Goal: Task Accomplishment & Management: Manage account settings

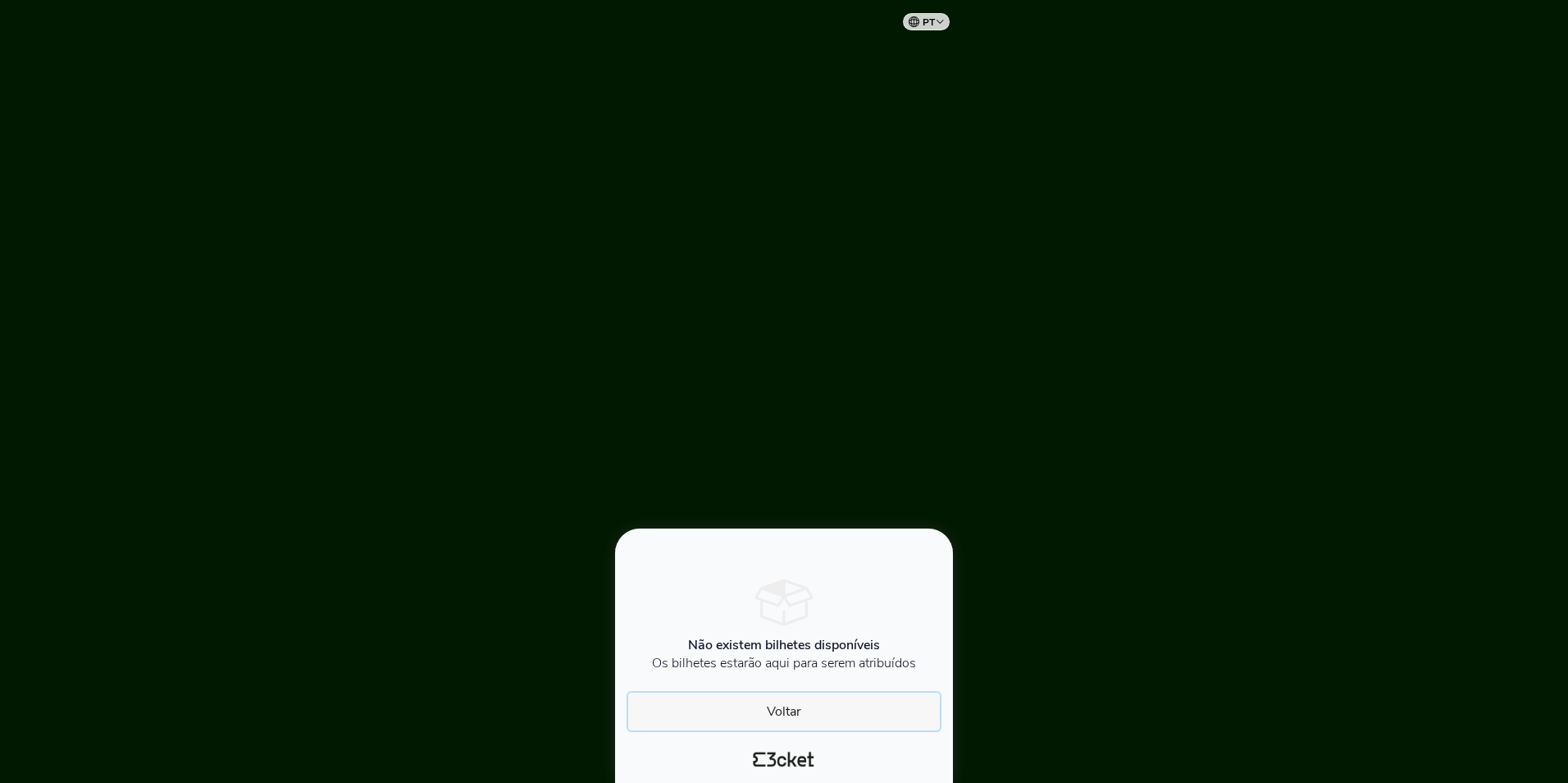
click at [786, 713] on button "Voltar" at bounding box center [784, 711] width 312 height 38
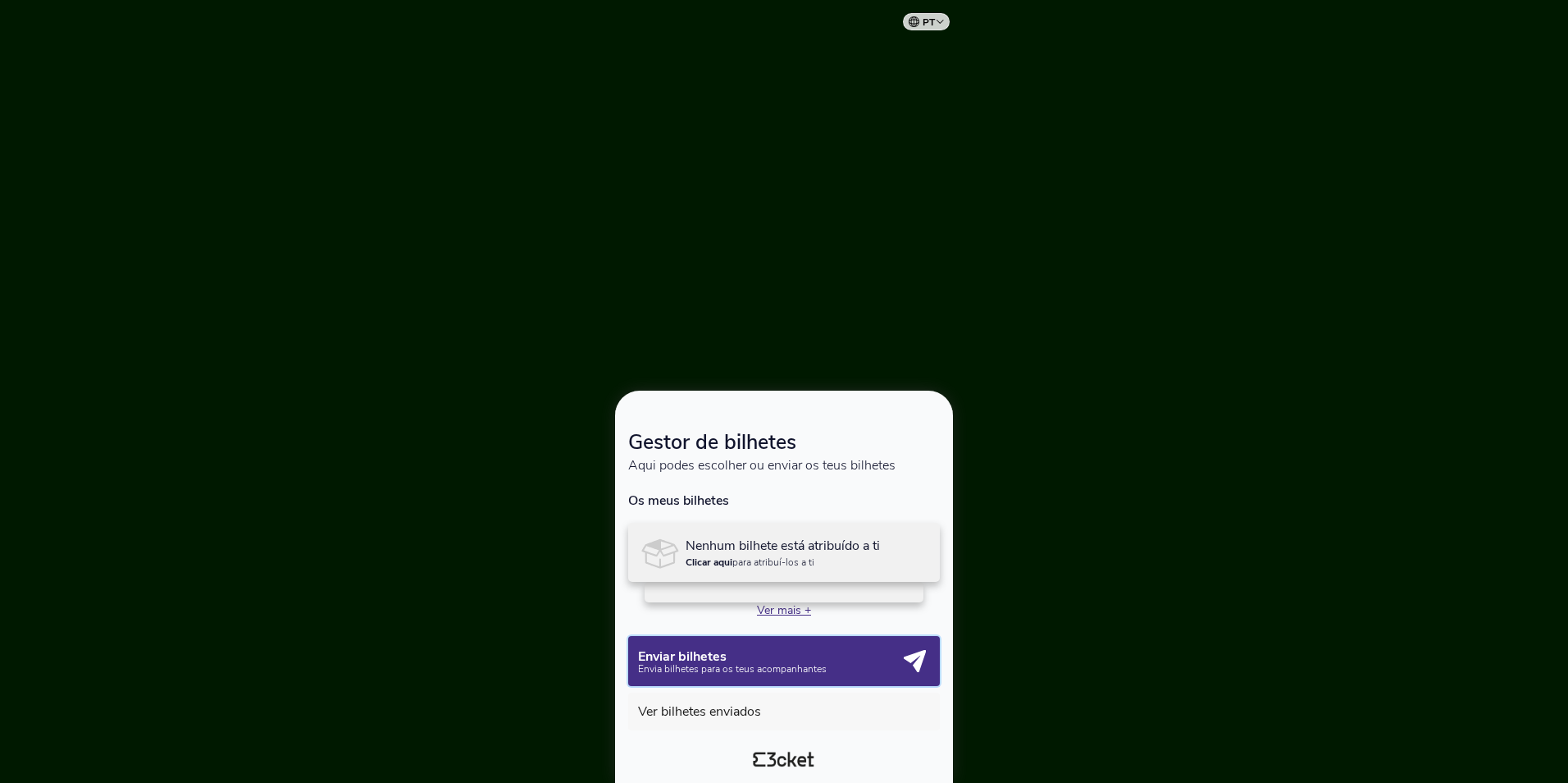
click at [910, 658] on icon "button" at bounding box center [914, 660] width 22 height 22
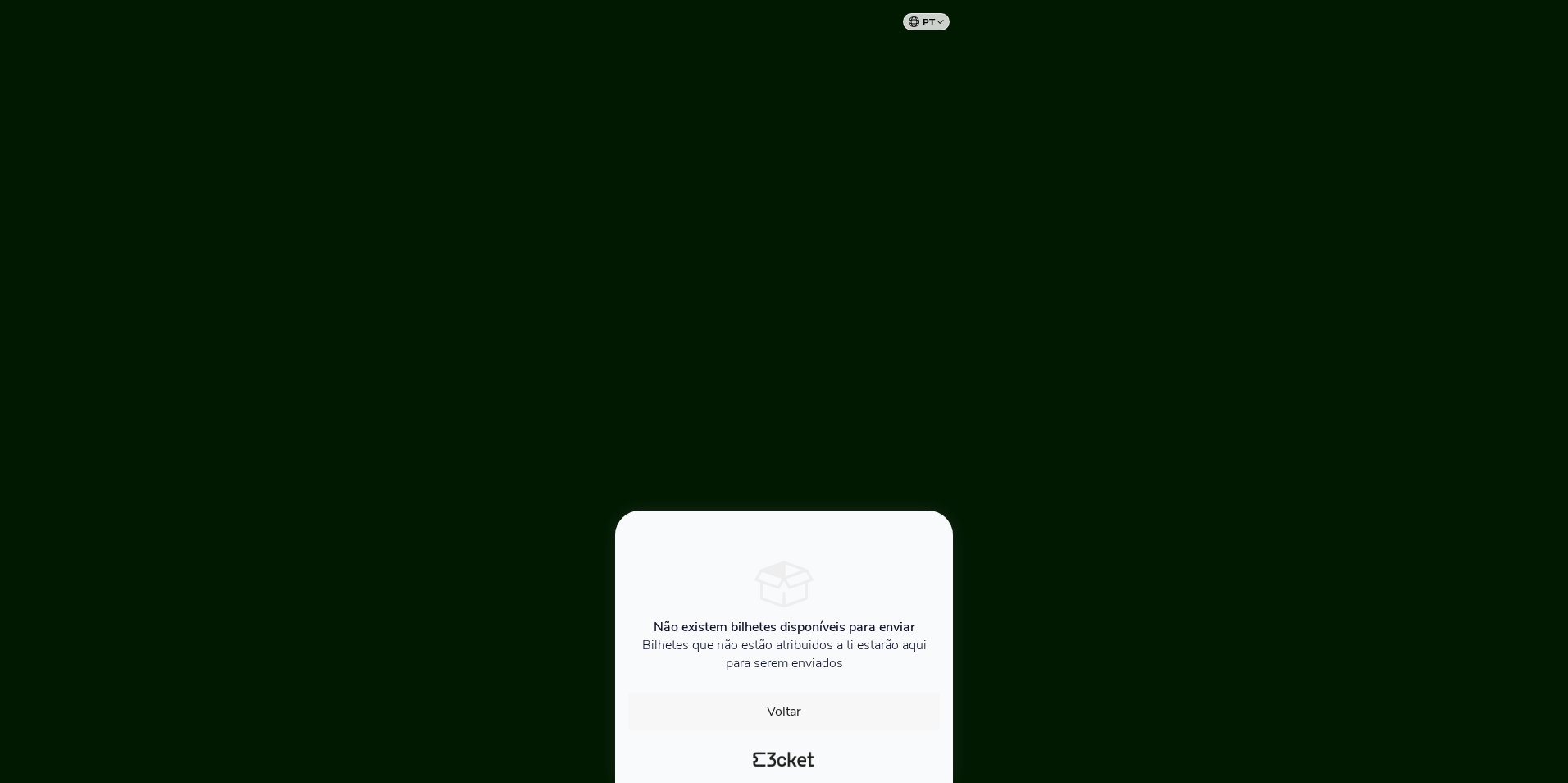
click at [921, 30] on select "Português ([GEOGRAPHIC_DATA]) English Español Catalan [DEMOGRAPHIC_DATA]" at bounding box center [930, 20] width 41 height 32
drag, startPoint x: 871, startPoint y: 62, endPoint x: 848, endPoint y: 68, distance: 23.8
click at [871, 62] on div at bounding box center [784, 392] width 1568 height 783
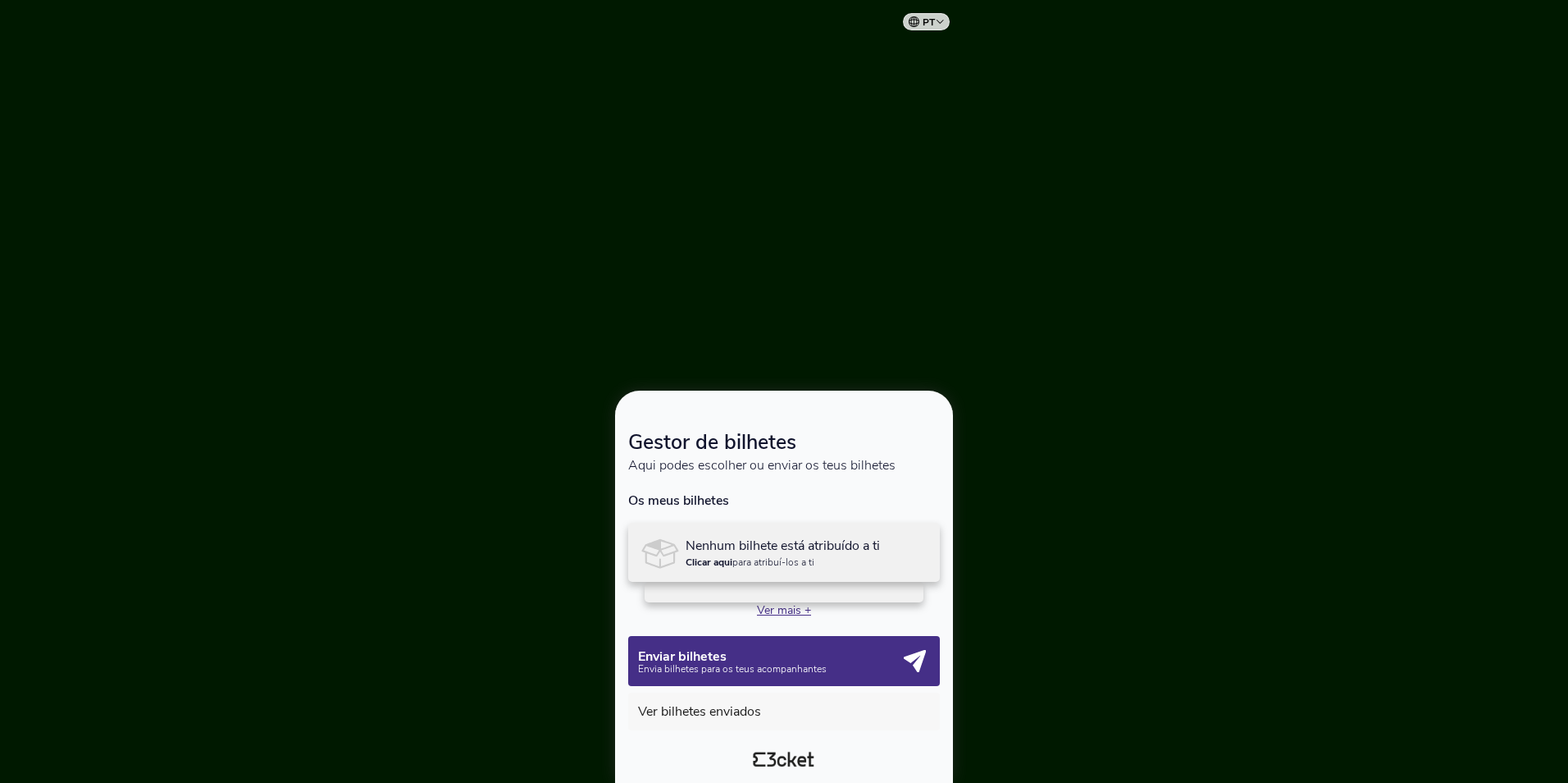
click at [768, 541] on p "Nenhum bilhete está atribuído a ti" at bounding box center [783, 546] width 194 height 14
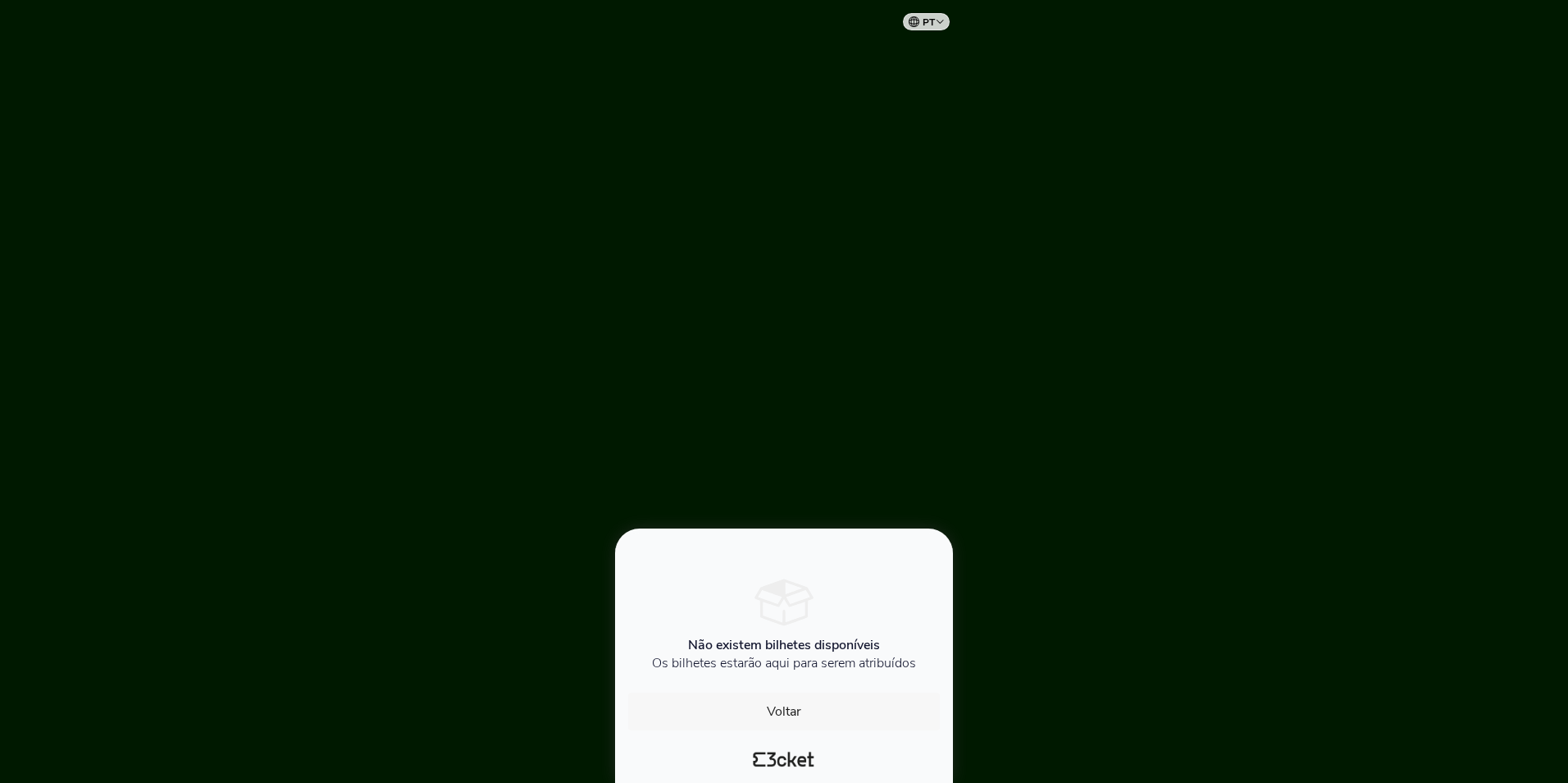
drag, startPoint x: 1571, startPoint y: 375, endPoint x: 1567, endPoint y: 452, distance: 77.1
click at [1567, 452] on html "pt Português ([GEOGRAPHIC_DATA]) English Español Catalan [DEMOGRAPHIC_DATA] Não…" at bounding box center [784, 392] width 1568 height 783
click at [774, 703] on button "Voltar" at bounding box center [784, 711] width 312 height 38
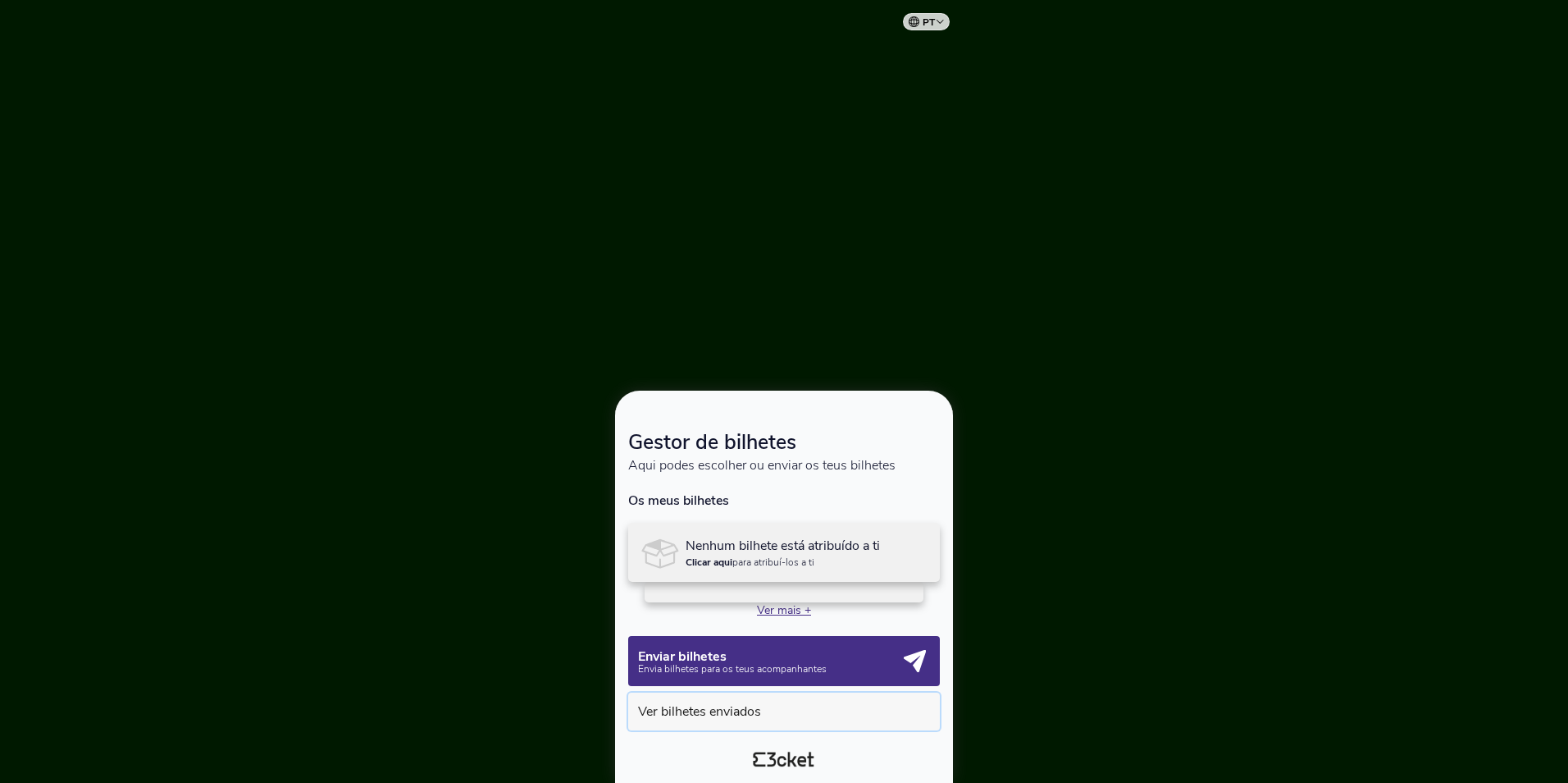
click at [739, 712] on button "Ver bilhetes enviados" at bounding box center [784, 711] width 312 height 38
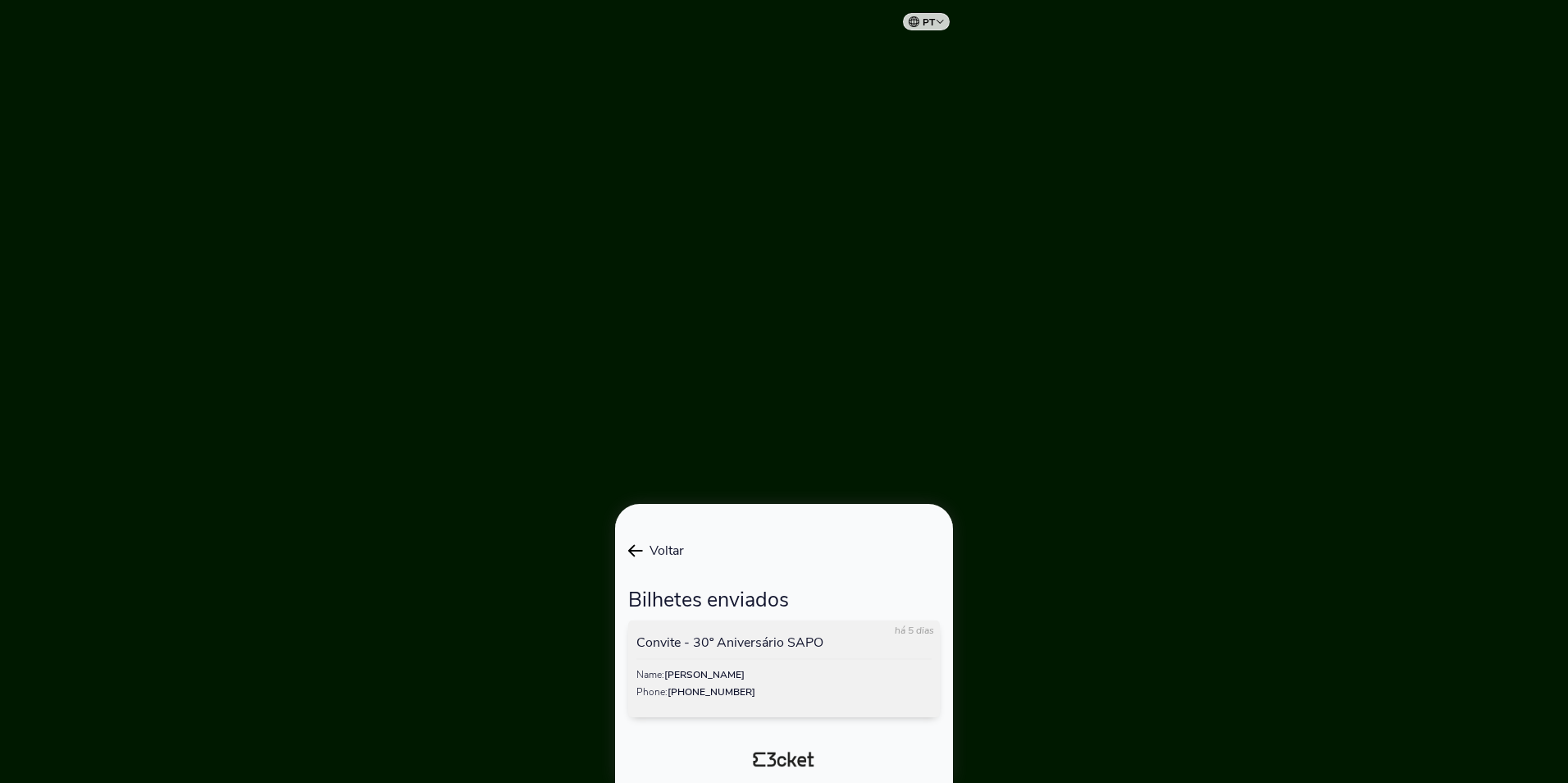
click at [647, 550] on span "Voltar" at bounding box center [664, 550] width 41 height 18
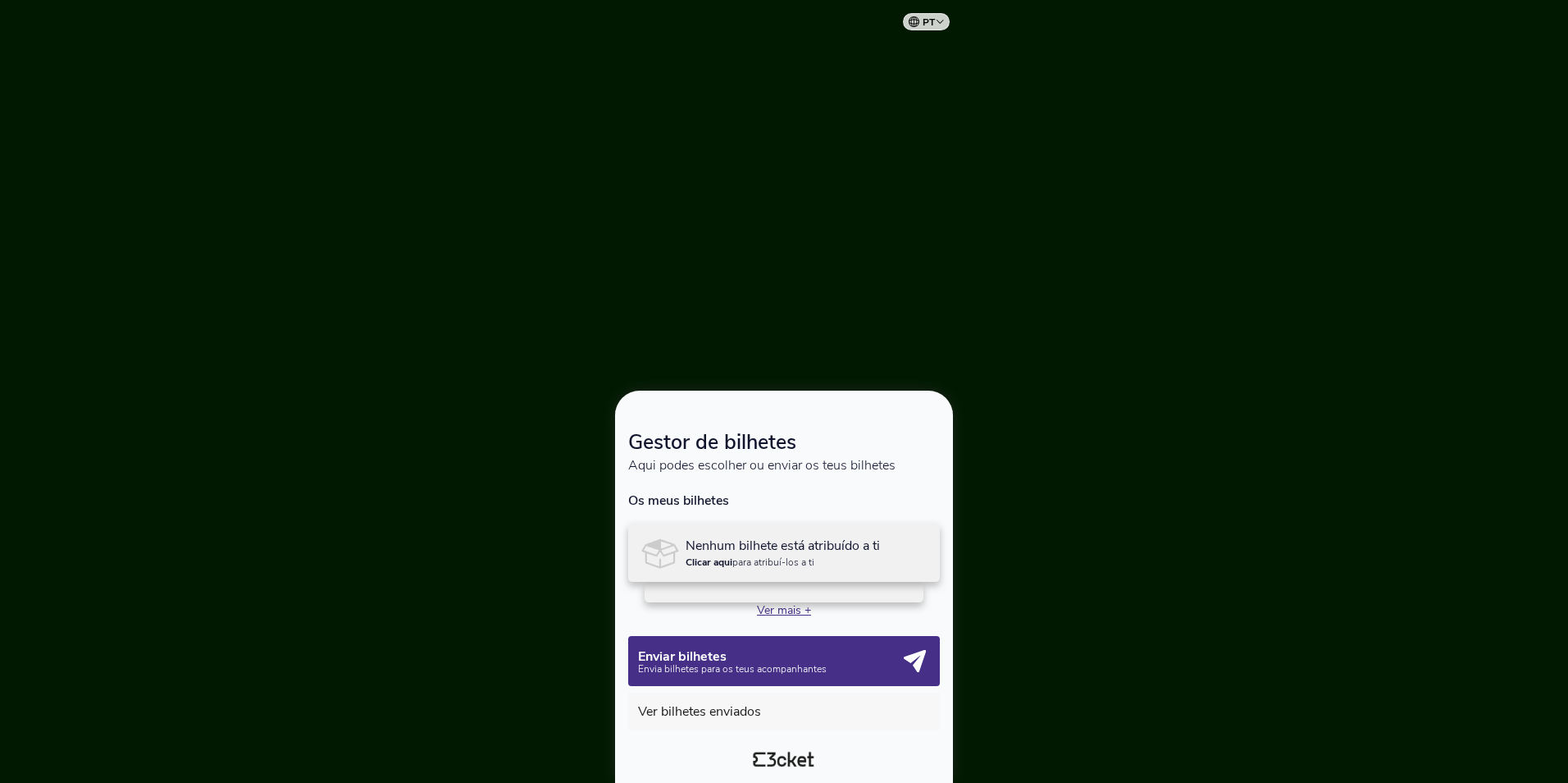
click at [767, 561] on p "Clicar aqui para atribuí-los a ti" at bounding box center [783, 562] width 194 height 10
